Goal: Check status: Check status

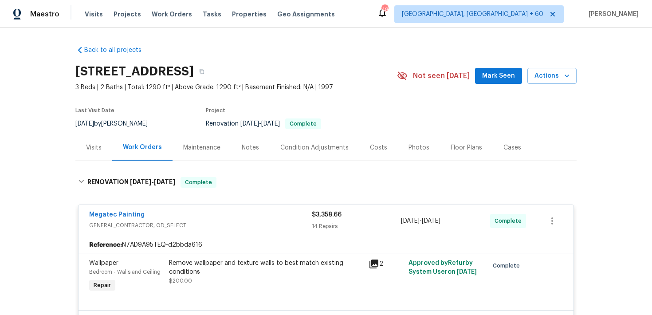
scroll to position [622, 0]
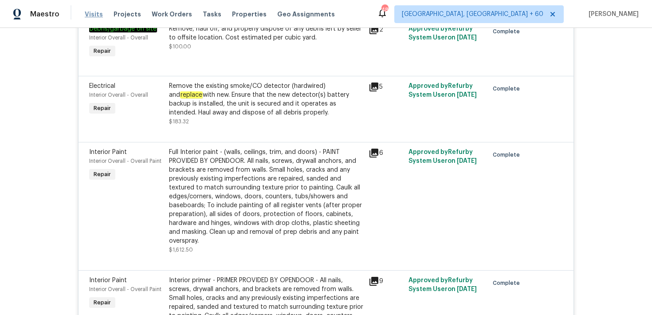
click at [91, 14] on span "Visits" at bounding box center [94, 14] width 18 height 9
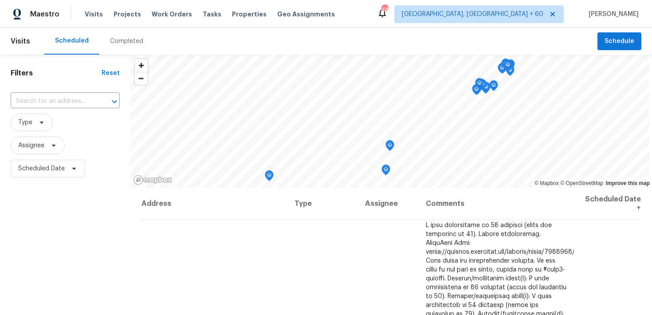
click at [122, 41] on div "Completed" at bounding box center [126, 41] width 33 height 9
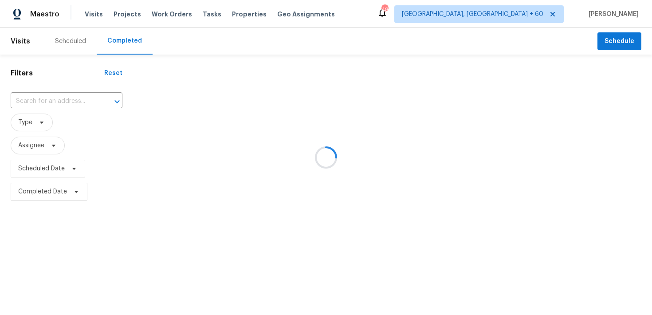
click at [43, 106] on div at bounding box center [326, 157] width 652 height 315
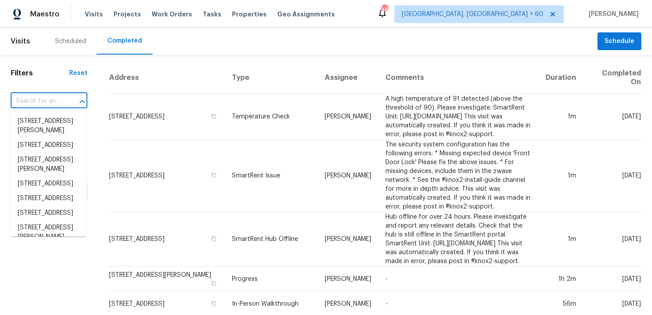
click at [43, 106] on input "text" at bounding box center [37, 101] width 52 height 14
paste input "[STREET_ADDRESS]"
type input "[STREET_ADDRESS]"
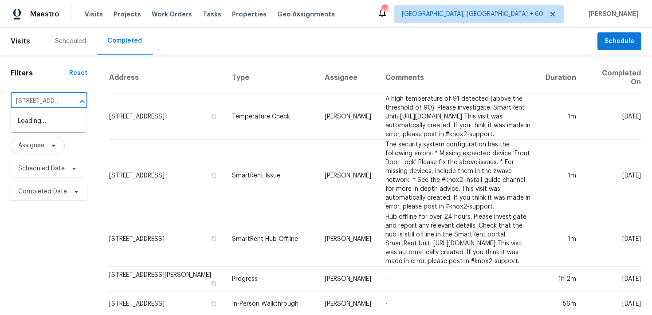
scroll to position [0, 76]
click at [43, 128] on li "[STREET_ADDRESS]" at bounding box center [48, 121] width 75 height 15
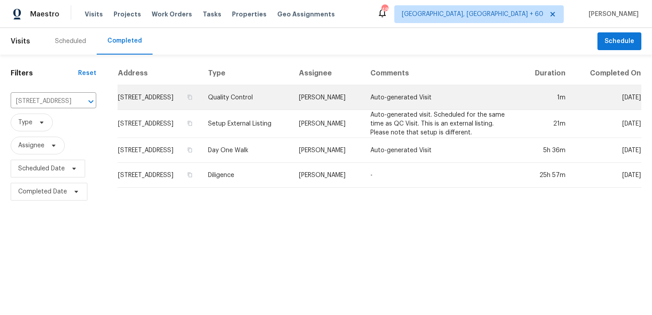
click at [283, 96] on td "Quality Control" at bounding box center [246, 97] width 91 height 25
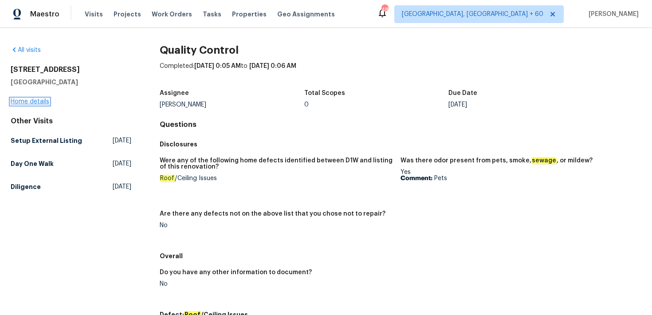
click at [35, 102] on link "Home details" at bounding box center [30, 101] width 39 height 6
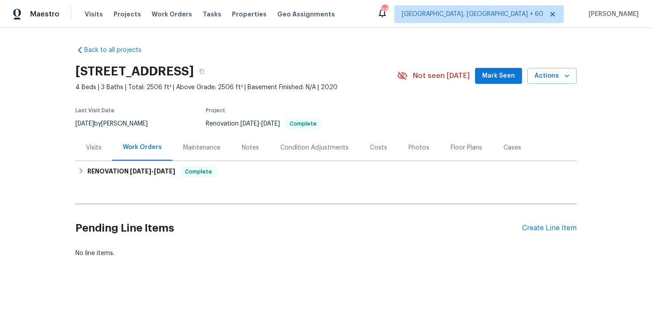
click at [223, 160] on div "Maintenance" at bounding box center [202, 147] width 59 height 26
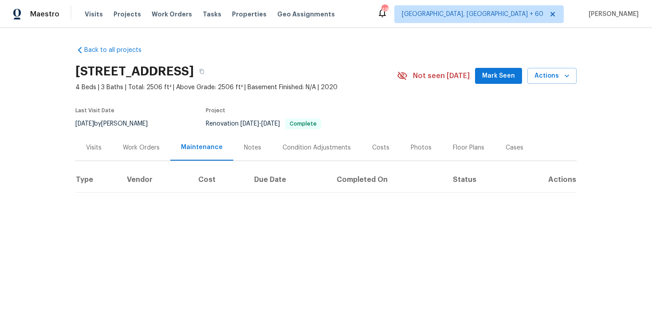
click at [150, 149] on div "Work Orders" at bounding box center [141, 147] width 37 height 9
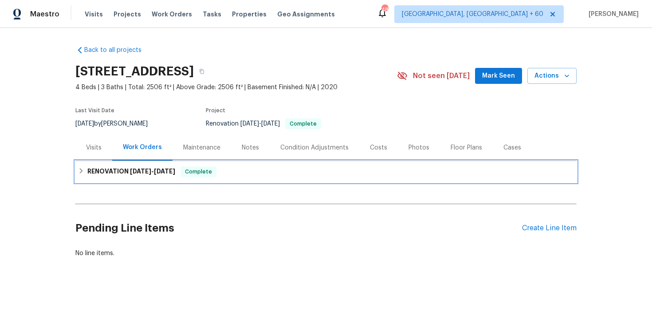
click at [244, 178] on div "RENOVATION [DATE] - [DATE] Complete" at bounding box center [325, 171] width 501 height 21
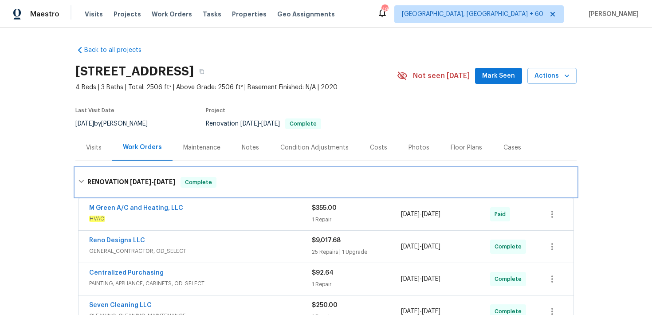
scroll to position [216, 0]
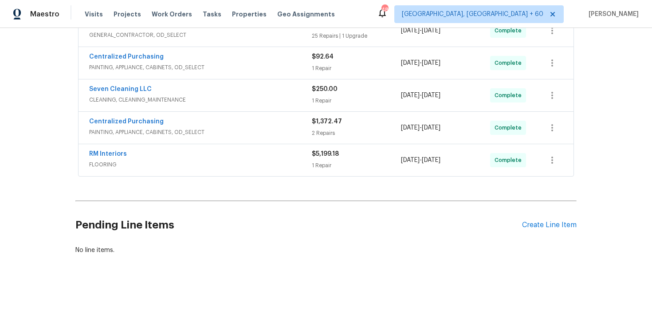
click at [324, 157] on div "$5,199.18" at bounding box center [356, 153] width 89 height 9
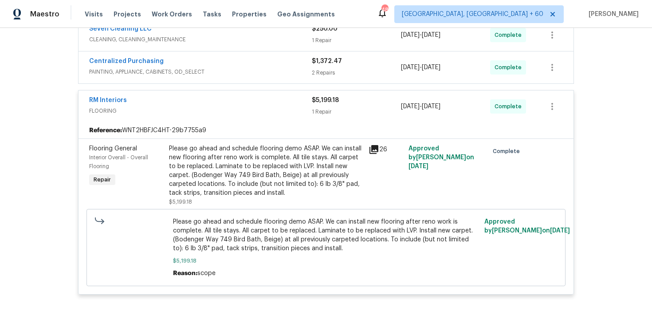
scroll to position [249, 0]
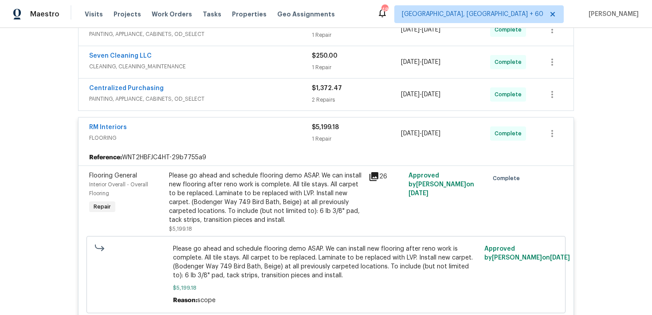
click at [318, 91] on span "$1,372.47" at bounding box center [327, 88] width 30 height 6
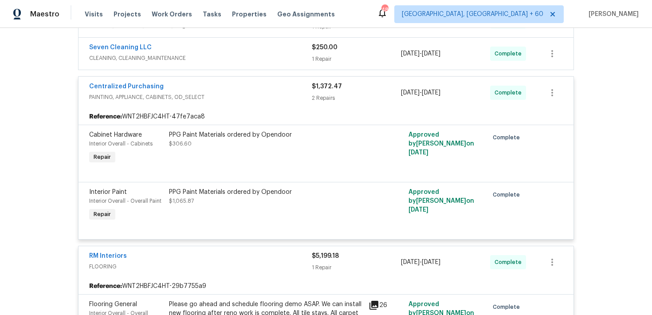
scroll to position [253, 0]
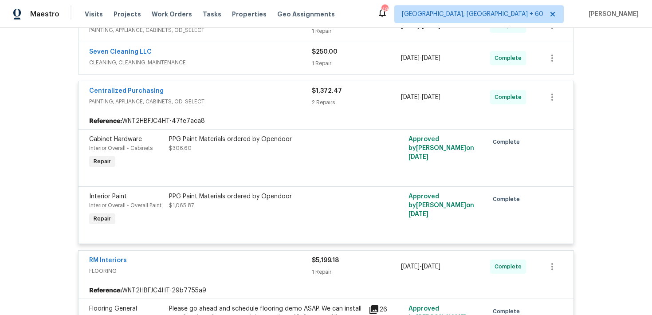
click at [318, 56] on div "$250.00" at bounding box center [356, 51] width 89 height 9
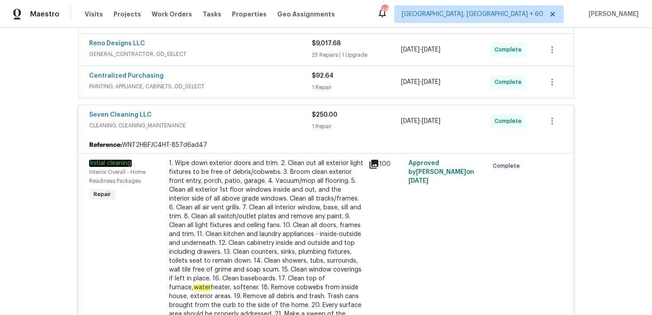
scroll to position [170, 0]
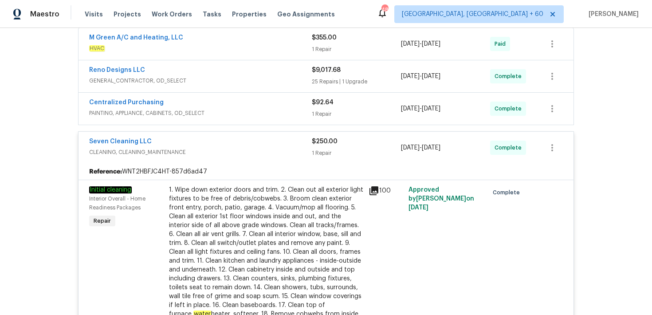
click at [324, 110] on div "1 Repair" at bounding box center [356, 114] width 89 height 9
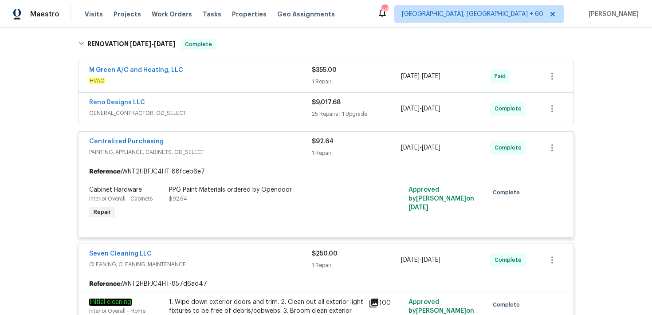
scroll to position [134, 0]
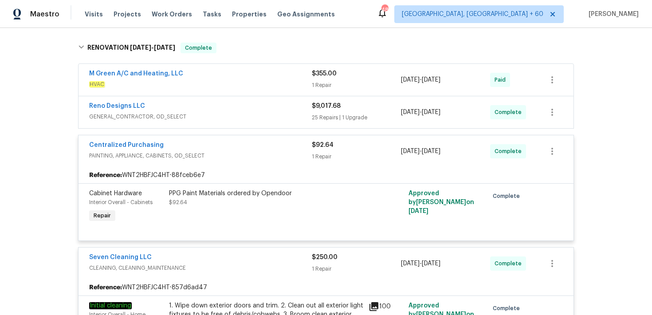
click at [317, 120] on div "25 Repairs | 1 Upgrade" at bounding box center [356, 117] width 89 height 9
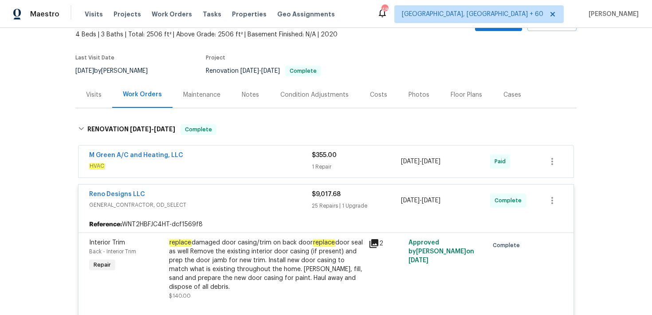
scroll to position [46, 0]
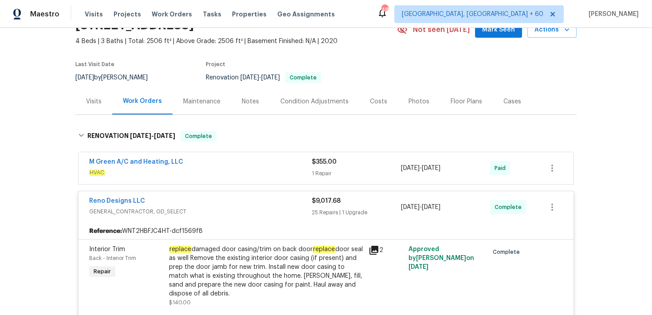
click at [324, 170] on div "1 Repair" at bounding box center [356, 173] width 89 height 9
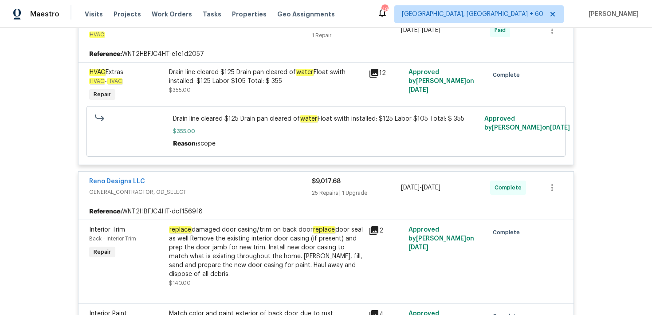
scroll to position [178, 0]
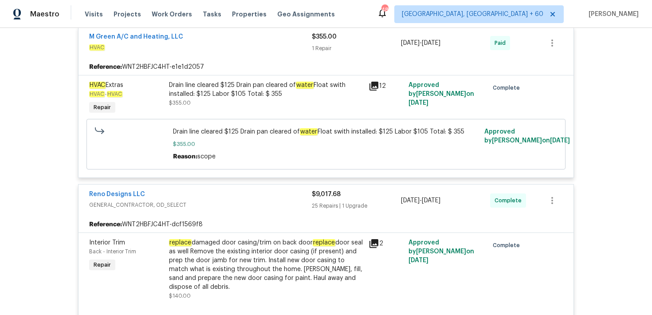
click at [308, 94] on div "Drain line cleared $125 Drain pan cleared of water Float swith installed: $125 …" at bounding box center [266, 90] width 194 height 18
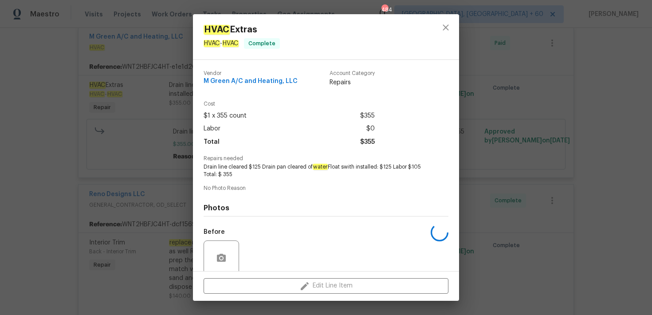
scroll to position [71, 0]
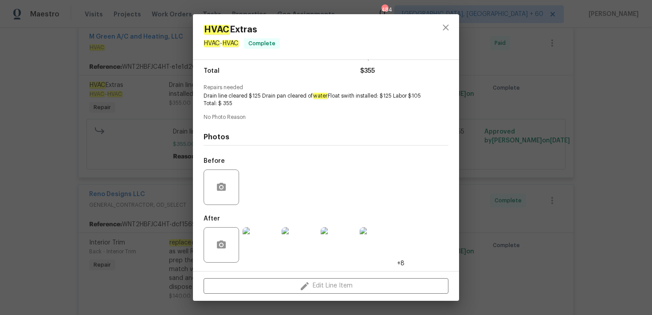
click at [255, 258] on img at bounding box center [260, 244] width 35 height 35
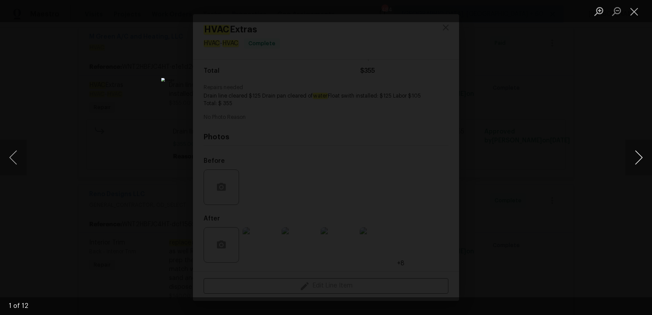
click at [637, 160] on button "Next image" at bounding box center [638, 157] width 27 height 35
click at [639, 157] on button "Next image" at bounding box center [638, 157] width 27 height 35
click at [631, 11] on button "Close lightbox" at bounding box center [634, 12] width 18 height 16
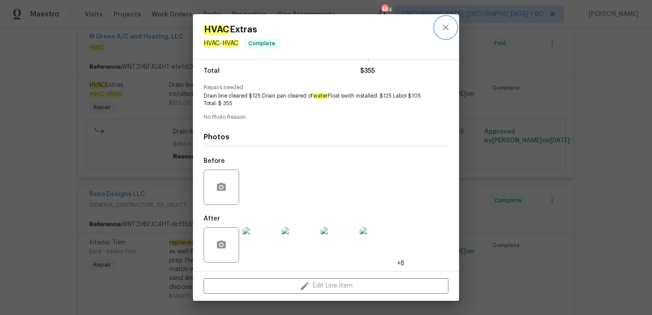
click at [448, 34] on button "close" at bounding box center [445, 27] width 21 height 21
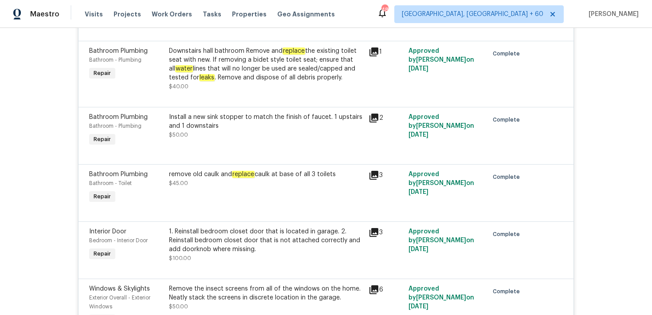
scroll to position [514, 0]
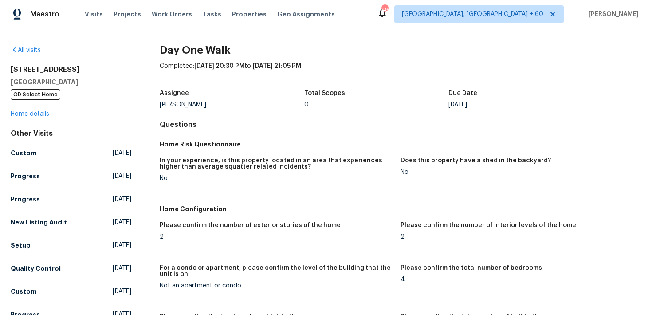
click at [89, 11] on span "Visits" at bounding box center [94, 14] width 18 height 9
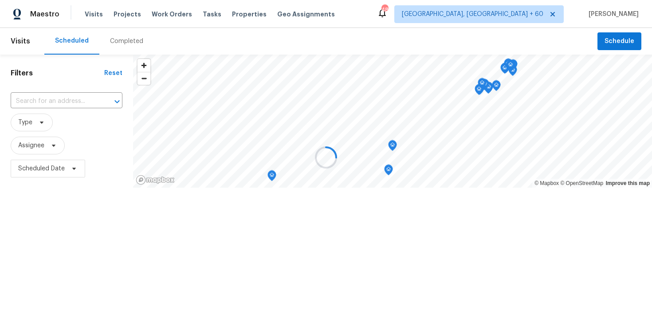
click at [112, 40] on div at bounding box center [326, 157] width 652 height 315
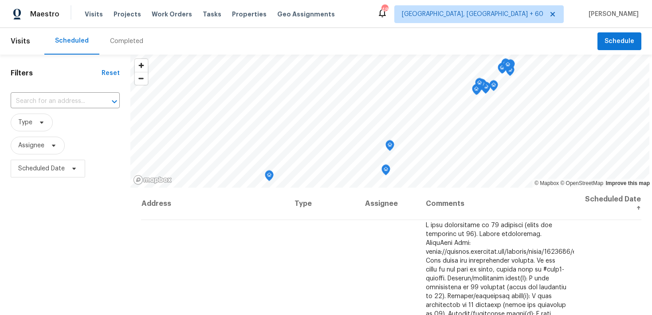
click at [112, 40] on div "Completed" at bounding box center [126, 41] width 33 height 9
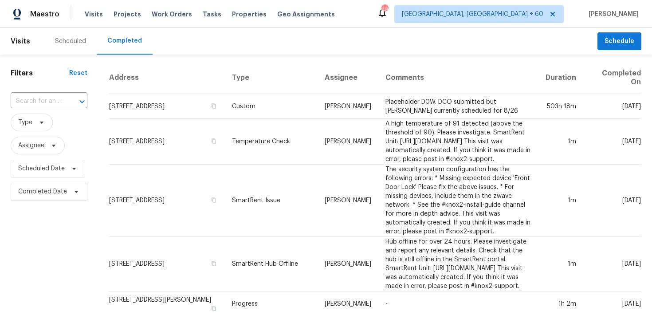
click at [61, 96] on div "​" at bounding box center [49, 101] width 77 height 14
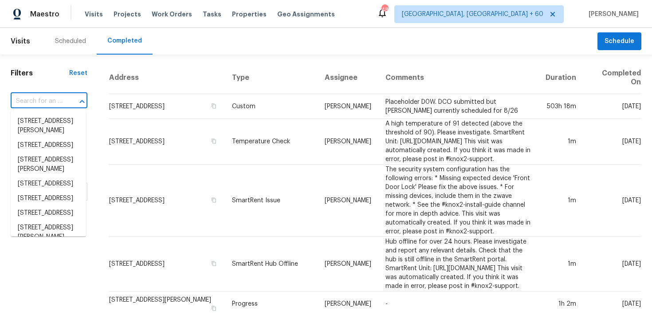
paste input "[STREET_ADDRESS]"
type input "[STREET_ADDRESS]"
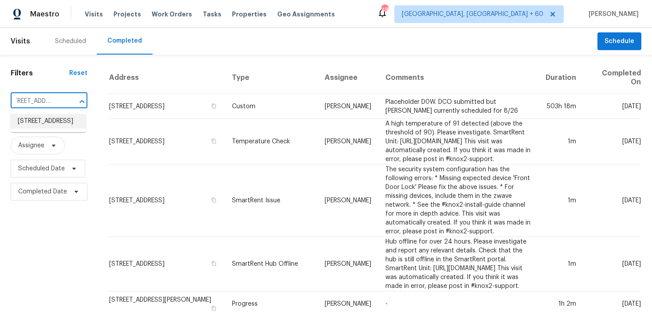
click at [34, 123] on li "[STREET_ADDRESS]" at bounding box center [48, 121] width 75 height 15
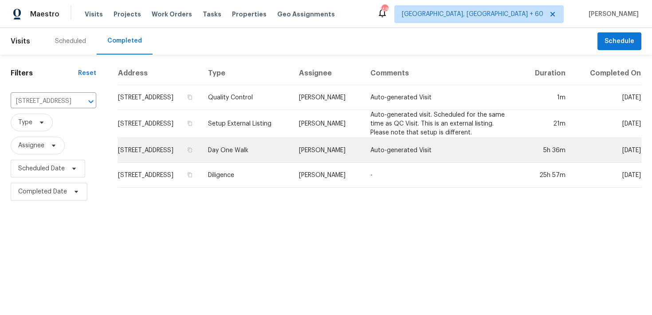
click at [267, 151] on td "Day One Walk" at bounding box center [246, 150] width 91 height 25
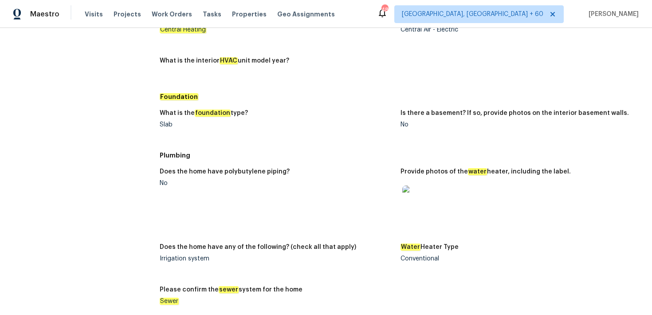
scroll to position [844, 0]
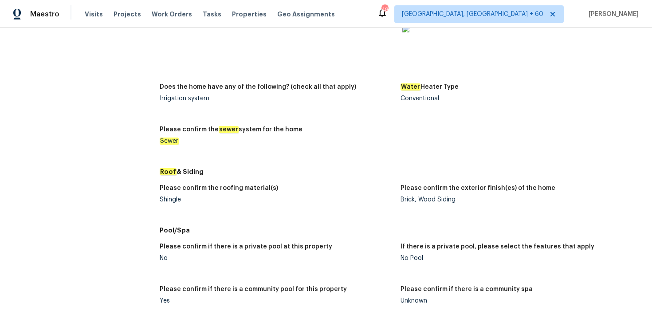
click at [169, 197] on div "Shingle" at bounding box center [277, 199] width 234 height 6
